Goal: Find specific page/section: Find specific page/section

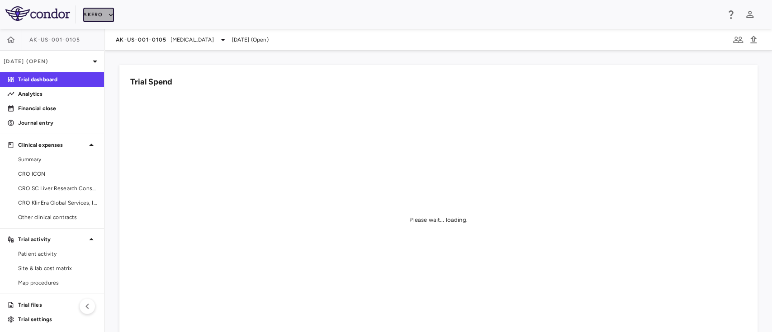
click at [111, 11] on icon "button" at bounding box center [111, 15] width 8 height 8
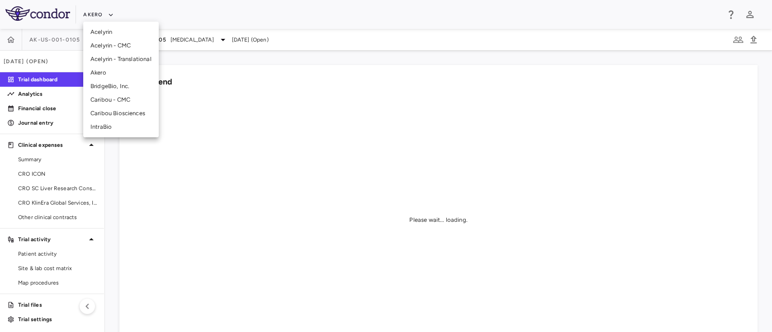
click at [125, 85] on li "BridgeBio, Inc." at bounding box center [121, 87] width 76 height 14
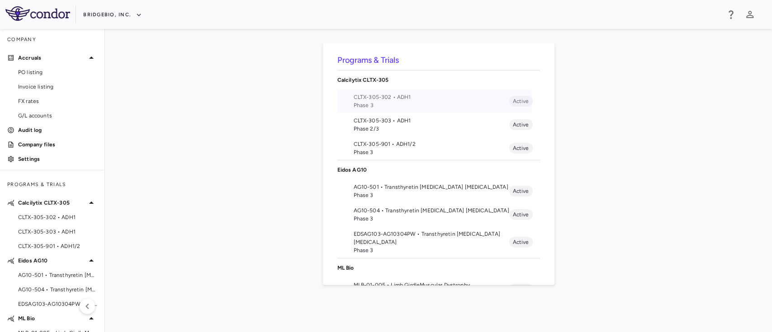
click at [430, 102] on span "Phase 3" at bounding box center [432, 105] width 156 height 8
